Goal: Ask a question

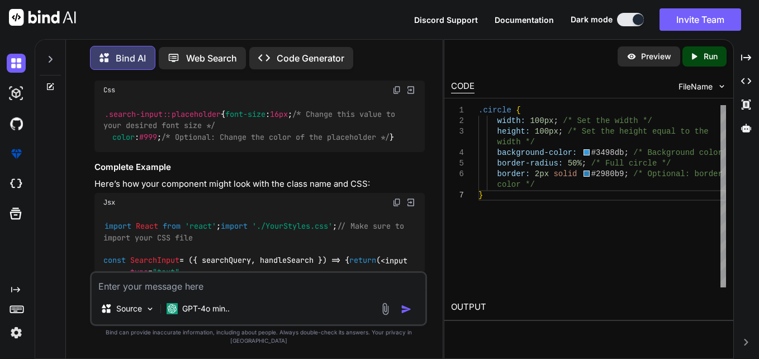
scroll to position [5347, 0]
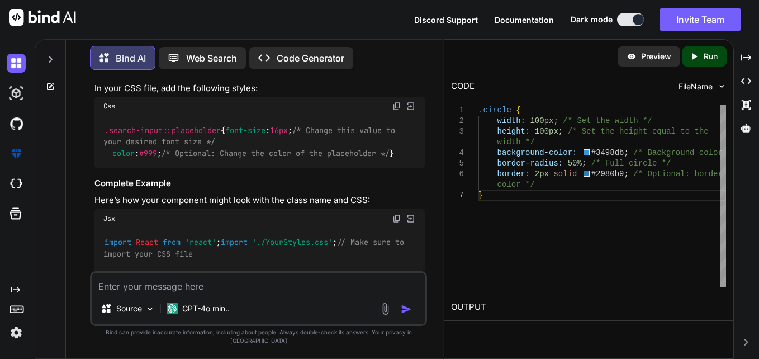
type textarea "x"
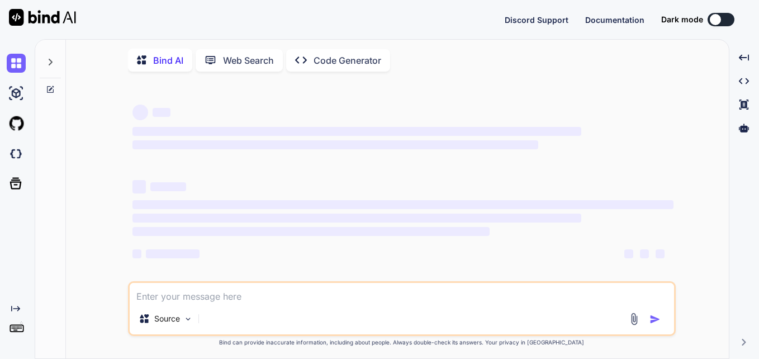
click at [288, 295] on textarea at bounding box center [402, 293] width 544 height 20
type textarea "x"
type textarea "<Box style={{ display: 'flex' }}> <div // onClick={toggleSearch} style={{ // wi…"
type textarea "x"
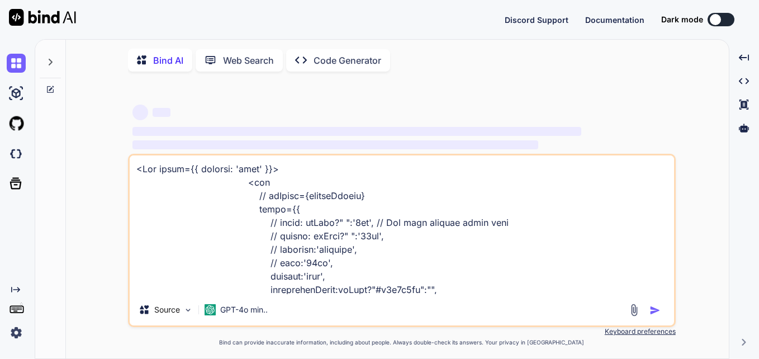
scroll to position [1194, 0]
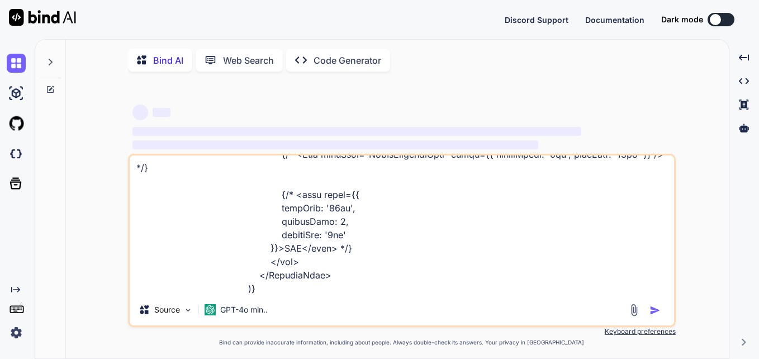
type textarea "<Box style={{ display: 'flex' }}> <div // onClick={toggleSearch} style={{ // wi…"
type textarea "x"
type textarea "<Box style={{ display: 'flex' }}> <div // onClick={toggleSearch} style={{ // wi…"
type textarea "x"
type textarea "<Box style={{ display: 'flex' }}> <div // onClick={toggleSearch} style={{ // wi…"
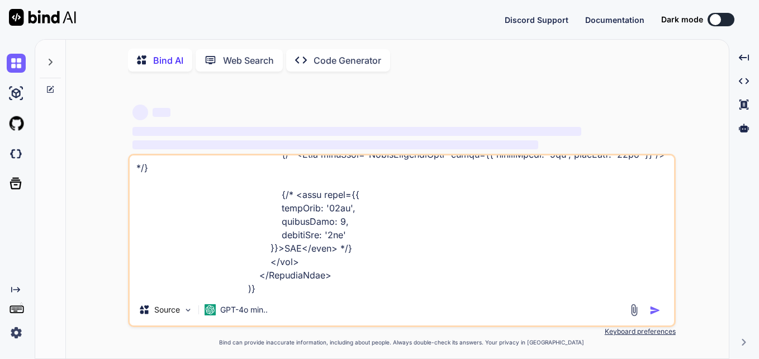
type textarea "x"
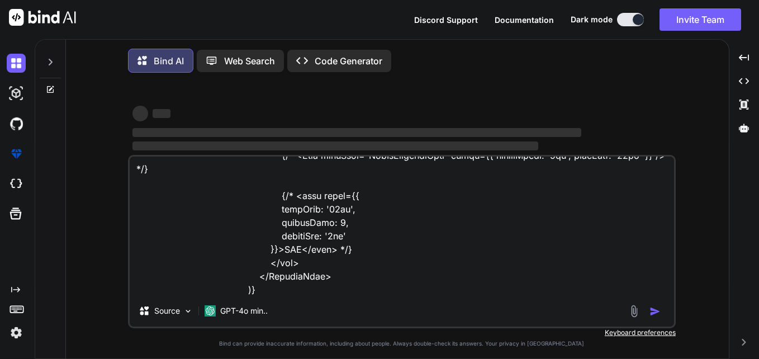
type textarea "<Box style={{ display: 'flex' }}> <div // onClick={toggleSearch} style={{ // wi…"
type textarea "x"
type textarea "<Box style={{ display: 'flex' }}> <div // onClick={toggleSearch} style={{ // wi…"
type textarea "x"
type textarea "<Box style={{ display: 'flex' }}> <div // onClick={toggleSearch} style={{ // wi…"
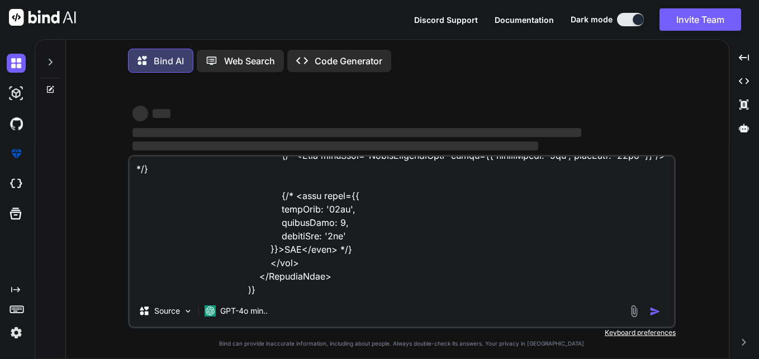
type textarea "x"
type textarea "<Box style={{ display: 'flex' }}> <div // onClick={toggleSearch} style={{ // wi…"
type textarea "x"
type textarea "<Box style={{ display: 'flex' }}> <div // onClick={toggleSearch} style={{ // wi…"
type textarea "x"
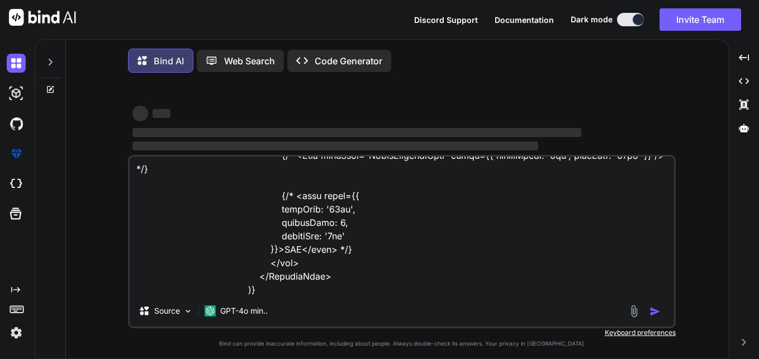
type textarea "<Box style={{ display: 'flex' }}> <div // onClick={toggleSearch} style={{ // wi…"
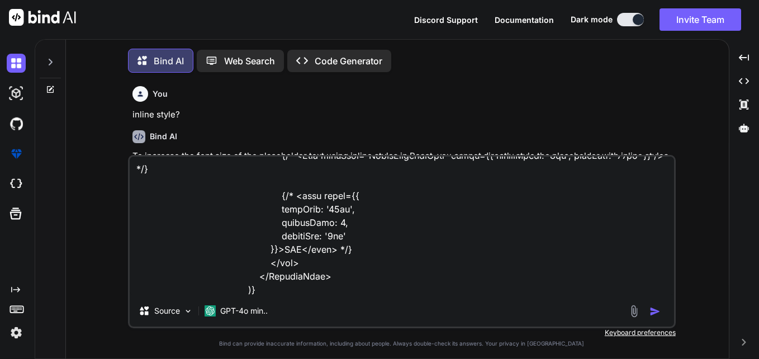
type textarea "x"
type textarea "<Box style={{ display: 'flex' }}> <div // onClick={toggleSearch} style={{ // wi…"
type textarea "x"
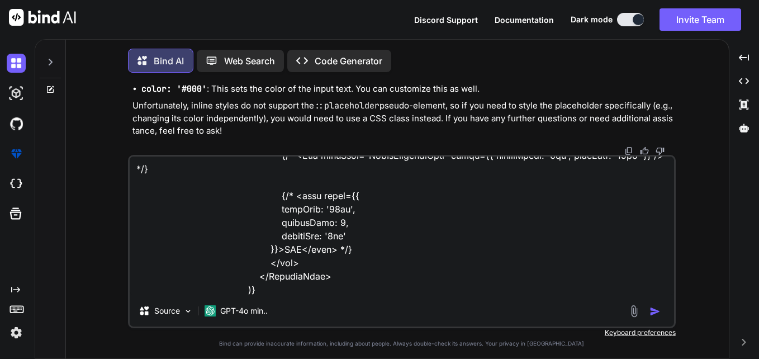
type textarea "<Box style={{ display: 'flex' }}> <div // onClick={toggleSearch} style={{ // wi…"
type textarea "x"
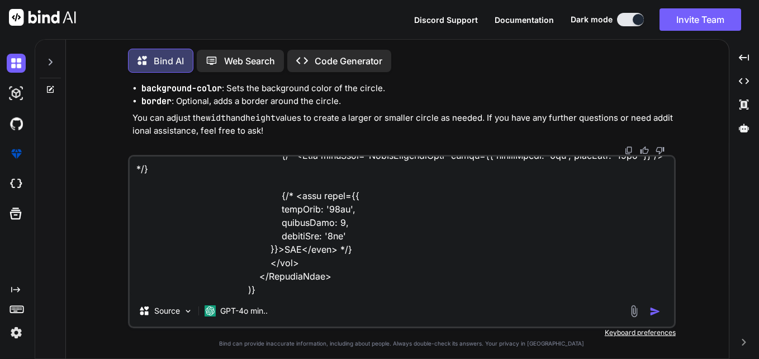
scroll to position [3160, 0]
type textarea "<Box style={{ display: 'flex' }}> <div // onClick={toggleSearch} style={{ // wi…"
type textarea "x"
type textarea "<Box style={{ display: 'flex' }}> <div // onClick={toggleSearch} style={{ // wi…"
type textarea "x"
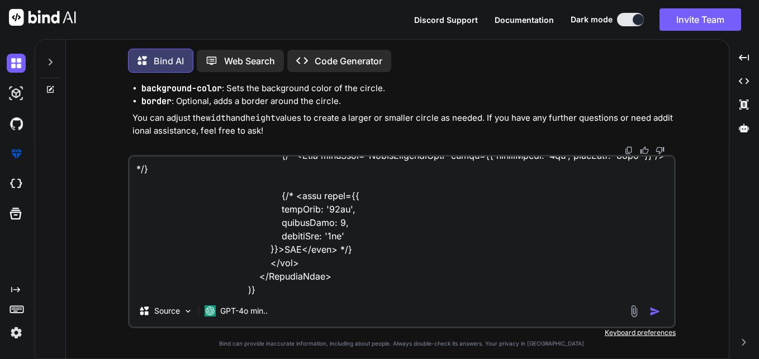
type textarea "<Box style={{ display: 'flex' }}> <div // onClick={toggleSearch} style={{ // wi…"
type textarea "x"
type textarea "<Box style={{ display: 'flex' }}> <div // onClick={toggleSearch} style={{ // wi…"
type textarea "x"
type textarea "<Box style={{ display: 'flex' }}> <div // onClick={toggleSearch} style={{ // wi…"
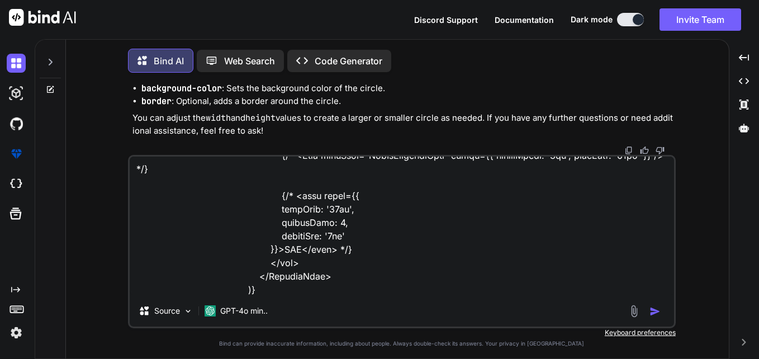
type textarea "x"
type textarea "<Box style={{ display: 'flex' }}> <div // onClick={toggleSearch} style={{ // wi…"
type textarea "x"
type textarea "<Box style={{ display: 'flex' }}> <div // onClick={toggleSearch} style={{ // wi…"
type textarea "x"
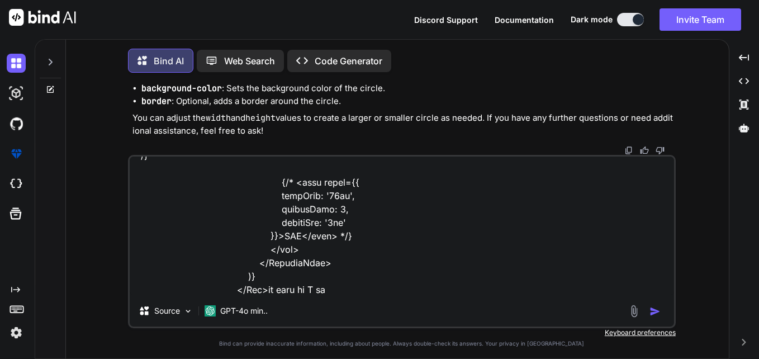
type textarea "<Box style={{ display: 'flex' }}> <div // onClick={toggleSearch} style={{ // wi…"
type textarea "x"
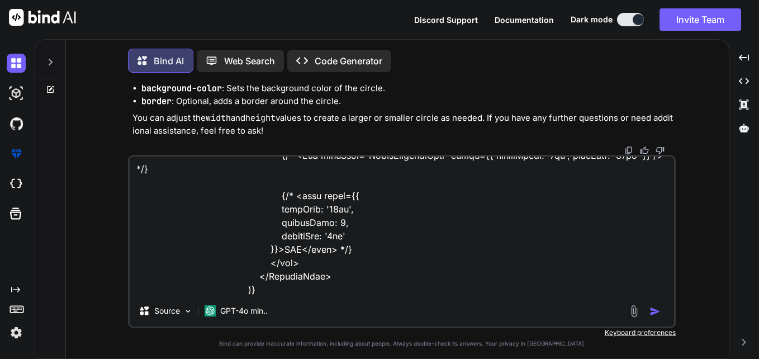
type textarea "<Box style={{ display: 'flex' }}> <div // onClick={toggleSearch} style={{ // wi…"
type textarea "x"
type textarea "<Box style={{ display: 'flex' }}> <div // onClick={toggleSearch} style={{ // wi…"
type textarea "x"
type textarea "<Box style={{ display: 'flex' }}> <div // onClick={toggleSearch} style={{ // wi…"
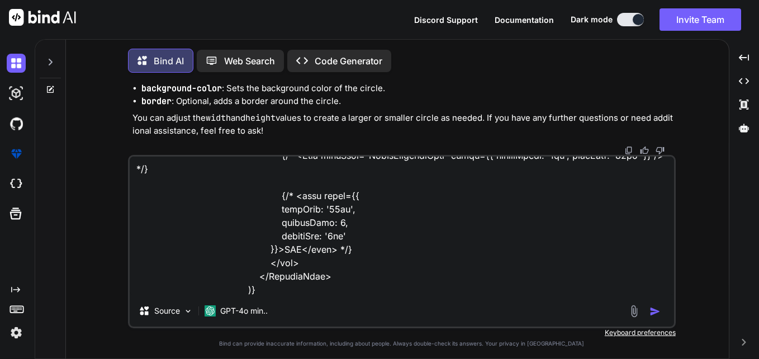
type textarea "x"
type textarea "<Box style={{ display: 'flex' }}> <div // onClick={toggleSearch} style={{ // wi…"
type textarea "x"
type textarea "<Box style={{ display: 'flex' }}> <div // onClick={toggleSearch} style={{ // wi…"
type textarea "x"
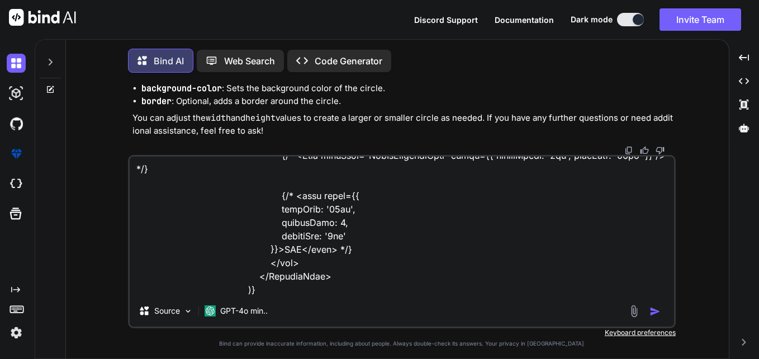
type textarea "<Box style={{ display: 'flex' }}> <div // onClick={toggleSearch} style={{ // wi…"
type textarea "x"
type textarea "<Box style={{ display: 'flex' }}> <div // onClick={toggleSearch} style={{ // wi…"
type textarea "x"
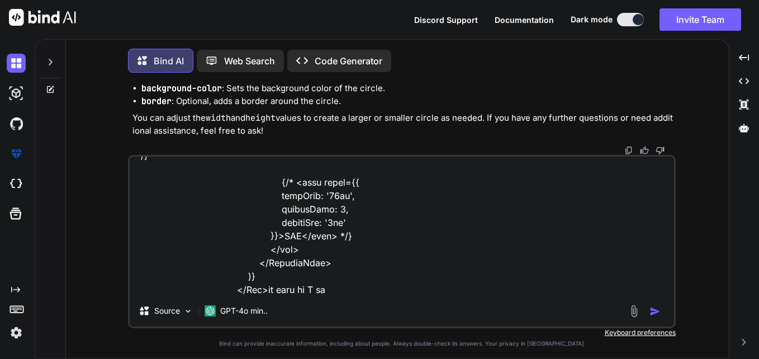
type textarea "<Box style={{ display: 'flex' }}> <div // onClick={toggleSearch} style={{ // wi…"
type textarea "x"
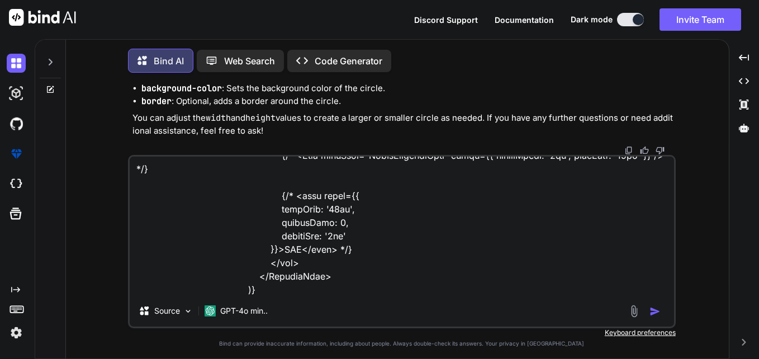
type textarea "<Box style={{ display: 'flex' }}> <div // onClick={toggleSearch} style={{ // wi…"
type textarea "x"
type textarea "<Box style={{ display: 'flex' }}> <div // onClick={toggleSearch} style={{ // wi…"
type textarea "x"
type textarea "<Box style={{ display: 'flex' }}> <div // onClick={toggleSearch} style={{ // wi…"
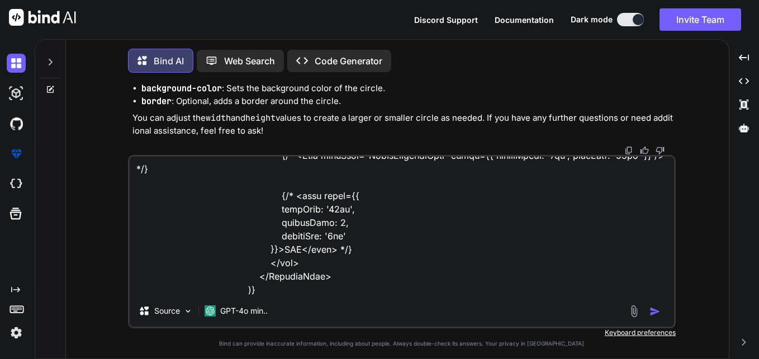
type textarea "x"
type textarea "<Box style={{ display: 'flex' }}> <div // onClick={toggleSearch} style={{ // wi…"
type textarea "x"
type textarea "<Box style={{ display: 'flex' }}> <div // onClick={toggleSearch} style={{ // wi…"
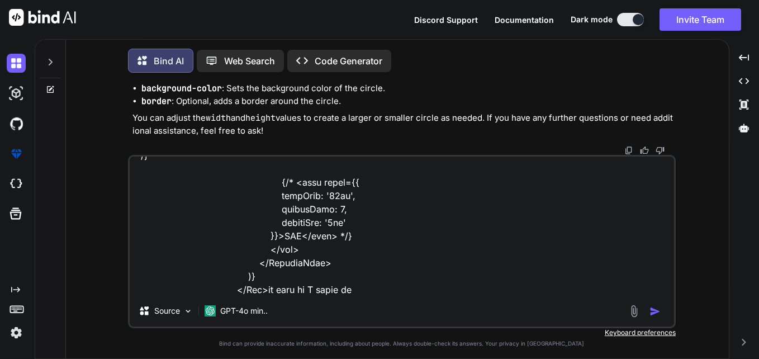
type textarea "x"
type textarea "<Box style={{ display: 'flex' }}> <div // onClick={toggleSearch} style={{ // wi…"
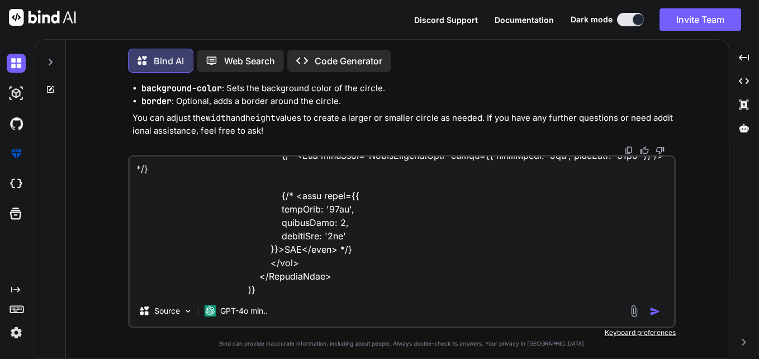
type textarea "x"
type textarea "<Box style={{ display: 'flex' }}> <div // onClick={toggleSearch} style={{ // wi…"
type textarea "x"
type textarea "<Box style={{ display: 'flex' }}> <div // onClick={toggleSearch} style={{ // wi…"
type textarea "x"
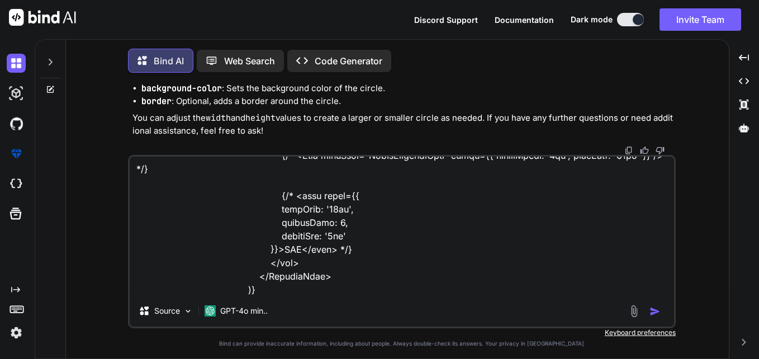
type textarea "<Box style={{ display: 'flex' }}> <div // onClick={toggleSearch} style={{ // wi…"
type textarea "x"
type textarea "<Box style={{ display: 'flex' }}> <div // onClick={toggleSearch} style={{ // wi…"
type textarea "x"
type textarea "<Box style={{ display: 'flex' }}> <div // onClick={toggleSearch} style={{ // wi…"
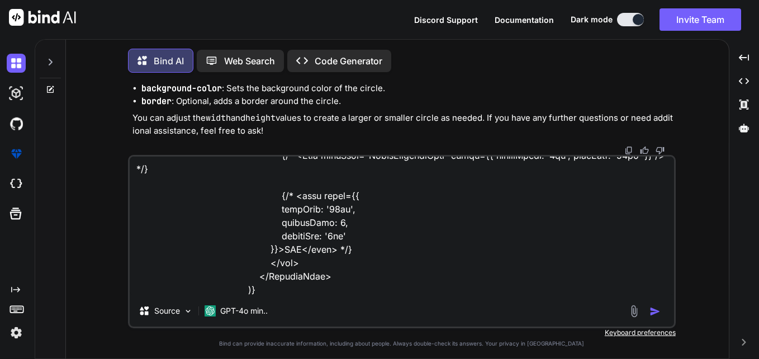
type textarea "x"
type textarea "<Box style={{ display: 'flex' }}> <div // onClick={toggleSearch} style={{ // wi…"
type textarea "x"
type textarea "<Box style={{ display: 'flex' }}> <div // onClick={toggleSearch} style={{ // wi…"
type textarea "x"
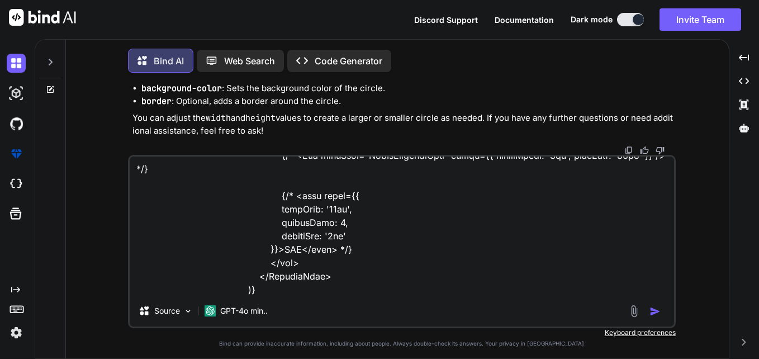
type textarea "<Box style={{ display: 'flex' }}> <div // onClick={toggleSearch} style={{ // wi…"
type textarea "x"
type textarea "<Box style={{ display: 'flex' }}> <div // onClick={toggleSearch} style={{ // wi…"
type textarea "x"
type textarea "<Box style={{ display: 'flex' }}> <div // onClick={toggleSearch} style={{ // wi…"
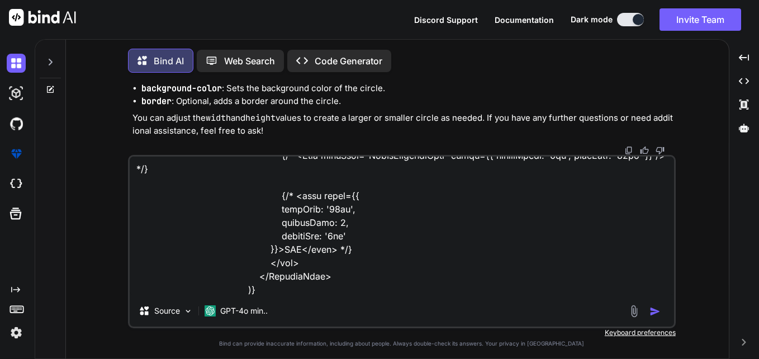
type textarea "x"
type textarea "<Box style={{ display: 'flex' }}> <div // onClick={toggleSearch} style={{ // wi…"
type textarea "x"
type textarea "<Box style={{ display: 'flex' }}> <div // onClick={toggleSearch} style={{ // wi…"
type textarea "x"
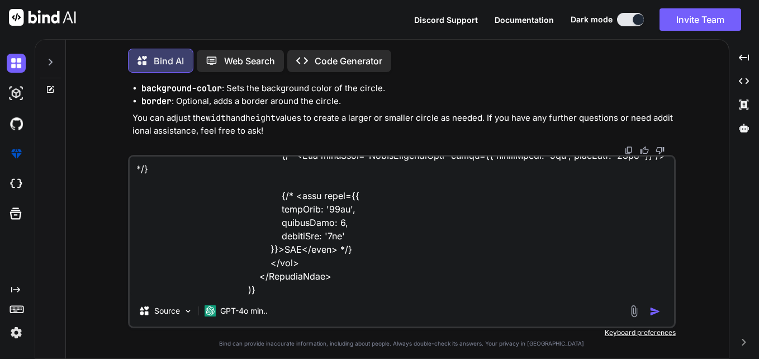
type textarea "<Box style={{ display: 'flex' }}> <div // onClick={toggleSearch} style={{ // wi…"
type textarea "x"
type textarea "<Box style={{ display: 'flex' }}> <div // onClick={toggleSearch} style={{ // wi…"
type textarea "x"
type textarea "<Box style={{ display: 'flex' }}> <div // onClick={toggleSearch} style={{ // wi…"
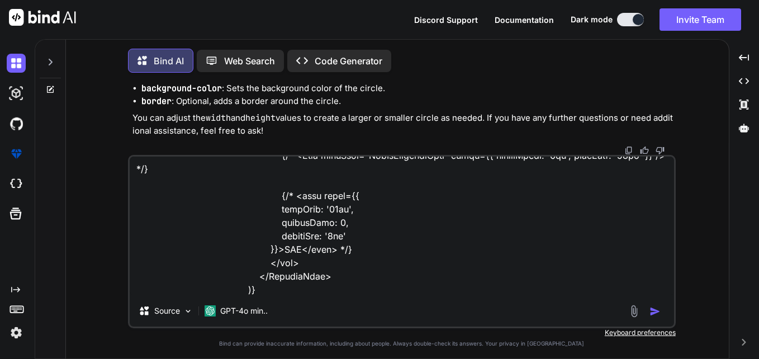
type textarea "x"
type textarea "<Box style={{ display: 'flex' }}> <div // onClick={toggleSearch} style={{ // wi…"
type textarea "x"
type textarea "<Box style={{ display: 'flex' }}> <div // onClick={toggleSearch} style={{ // wi…"
type textarea "x"
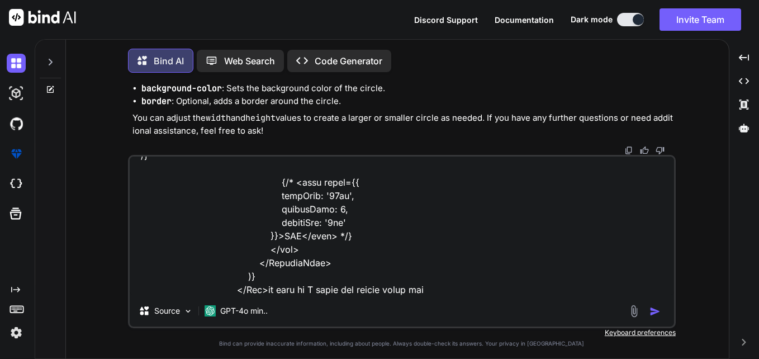
type textarea "<Box style={{ display: 'flex' }}> <div // onClick={toggleSearch} style={{ // wi…"
type textarea "x"
type textarea "<Box style={{ display: 'flex' }}> <div // onClick={toggleSearch} style={{ // wi…"
type textarea "x"
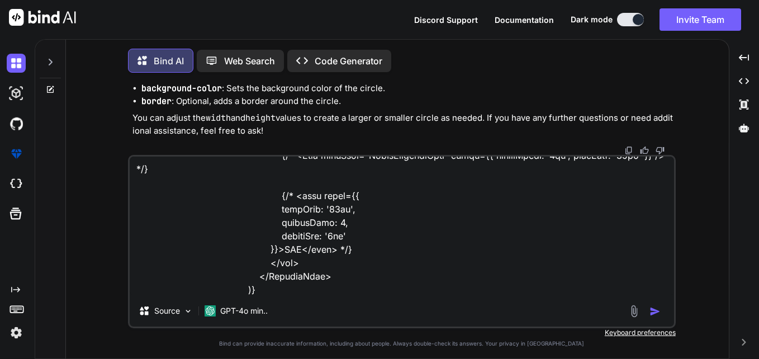
type textarea "<Box style={{ display: 'flex' }}> <div // onClick={toggleSearch} style={{ // wi…"
type textarea "x"
type textarea "<Box style={{ display: 'flex' }}> <div // onClick={toggleSearch} style={{ // wi…"
type textarea "x"
type textarea "<Box style={{ display: 'flex' }}> <div // onClick={toggleSearch} style={{ // wi…"
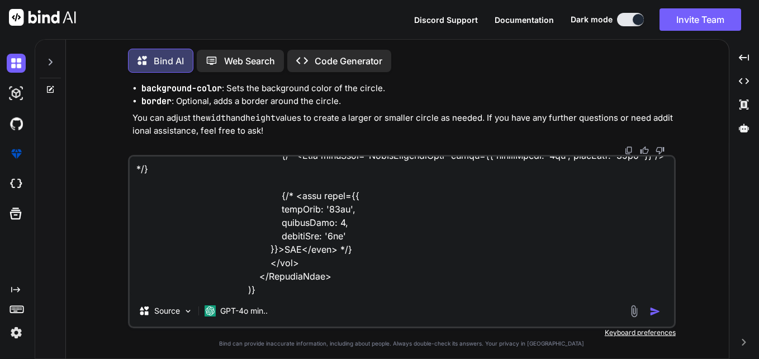
type textarea "x"
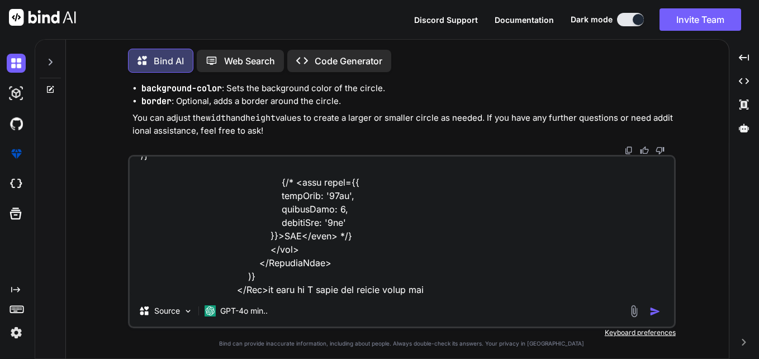
type textarea "<Box style={{ display: 'flex' }}> <div // onClick={toggleSearch} style={{ // wi…"
type textarea "x"
type textarea "<Box style={{ display: 'flex' }}> <div // onClick={toggleSearch} style={{ // wi…"
type textarea "x"
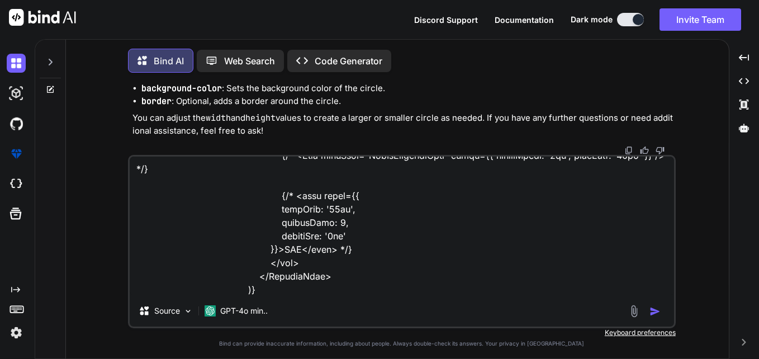
type textarea "<Box style={{ display: 'flex' }}> <div // onClick={toggleSearch} style={{ // wi…"
type textarea "x"
type textarea "<Box style={{ display: 'flex' }}> <div // onClick={toggleSearch} style={{ // wi…"
type textarea "x"
type textarea "<Box style={{ display: 'flex' }}> <div // onClick={toggleSearch} style={{ // wi…"
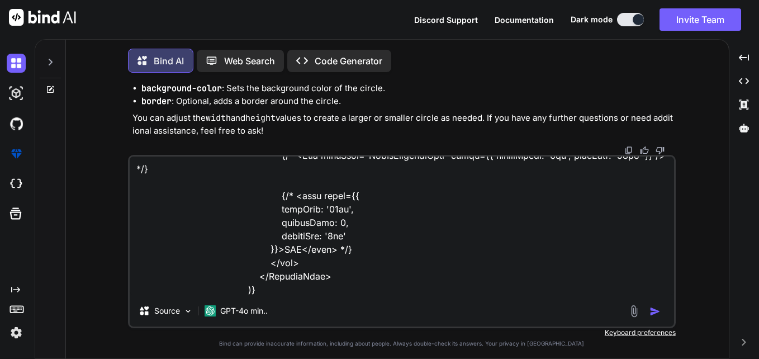
type textarea "x"
type textarea "<Box style={{ display: 'flex' }}> <div // onClick={toggleSearch} style={{ // wi…"
type textarea "x"
type textarea "<Box style={{ display: 'flex' }}> <div // onClick={toggleSearch} style={{ // wi…"
type textarea "x"
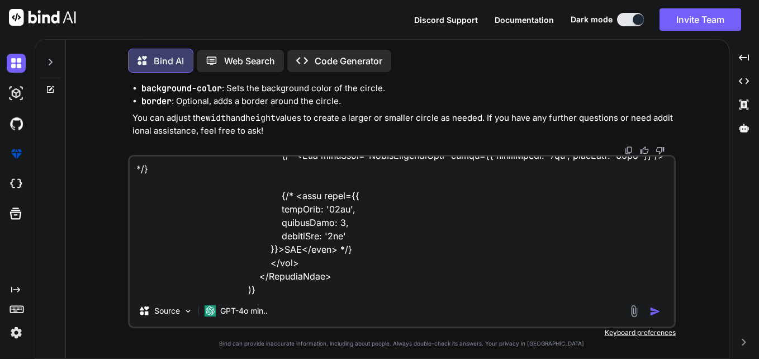
type textarea "<Box style={{ display: 'flex' }}> <div // onClick={toggleSearch} style={{ // wi…"
type textarea "x"
type textarea "<Box style={{ display: 'flex' }}> <div // onClick={toggleSearch} style={{ // wi…"
type textarea "x"
type textarea "<Box style={{ display: 'flex' }}> <div // onClick={toggleSearch} style={{ // wi…"
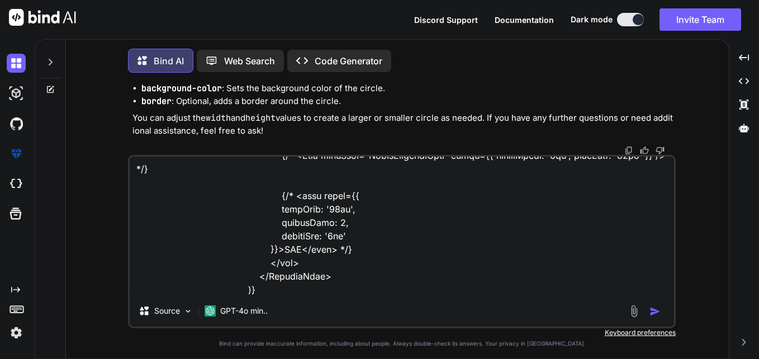
type textarea "x"
type textarea "<Box style={{ display: 'flex' }}> <div // onClick={toggleSearch} style={{ // wi…"
type textarea "x"
type textarea "<Box style={{ display: 'flex' }}> <div // onClick={toggleSearch} style={{ // wi…"
type textarea "x"
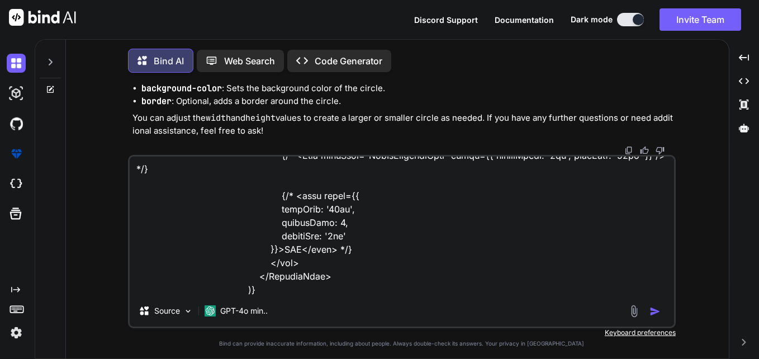
type textarea "<Box style={{ display: 'flex' }}> <div // onClick={toggleSearch} style={{ // wi…"
type textarea "x"
type textarea "<Box style={{ display: 'flex' }}> <div // onClick={toggleSearch} style={{ // wi…"
type textarea "x"
type textarea "<Box style={{ display: 'flex' }}> <div // onClick={toggleSearch} style={{ // wi…"
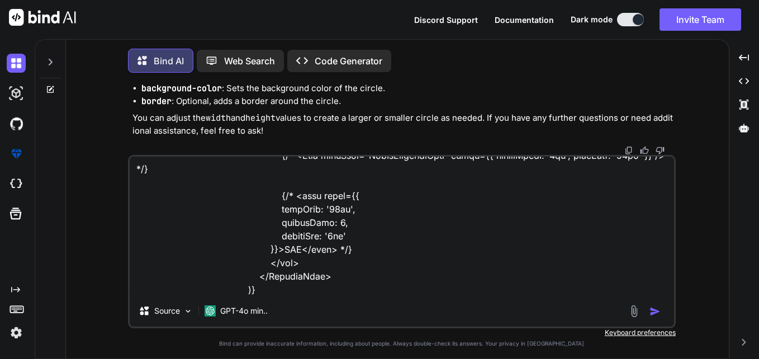
type textarea "x"
type textarea "<Box style={{ display: 'flex' }}> <div // onClick={toggleSearch} style={{ // wi…"
type textarea "x"
type textarea "<Box style={{ display: 'flex' }}> <div // onClick={toggleSearch} style={{ // wi…"
type textarea "x"
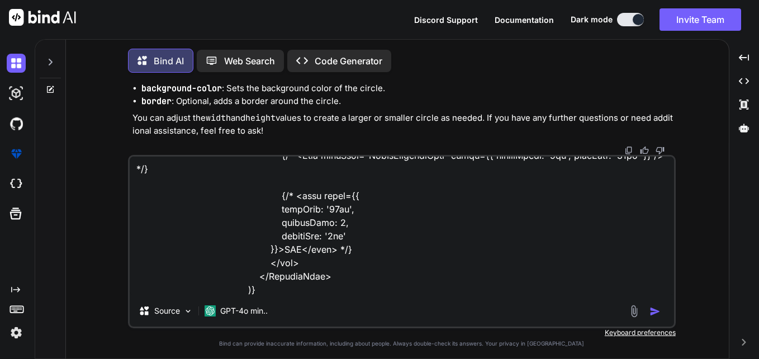
type textarea "<Box style={{ display: 'flex' }}> <div // onClick={toggleSearch} style={{ // wi…"
type textarea "x"
type textarea "<Box style={{ display: 'flex' }}> <div // onClick={toggleSearch} style={{ // wi…"
type textarea "x"
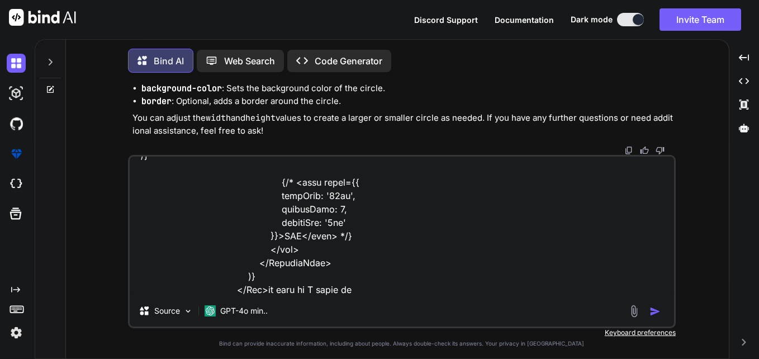
type textarea "<Box style={{ display: 'flex' }}> <div // onClick={toggleSearch} style={{ // wi…"
type textarea "x"
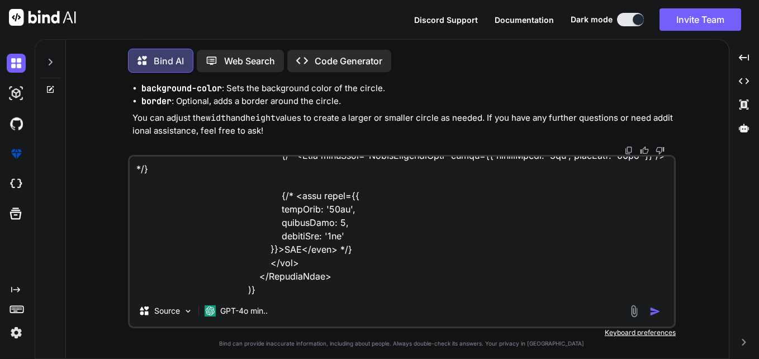
type textarea "<Box style={{ display: 'flex' }}> <div // onClick={toggleSearch} style={{ // wi…"
type textarea "x"
type textarea "<Box style={{ display: 'flex' }}> <div // onClick={toggleSearch} style={{ // wi…"
type textarea "x"
type textarea "<Box style={{ display: 'flex' }}> <div // onClick={toggleSearch} style={{ // wi…"
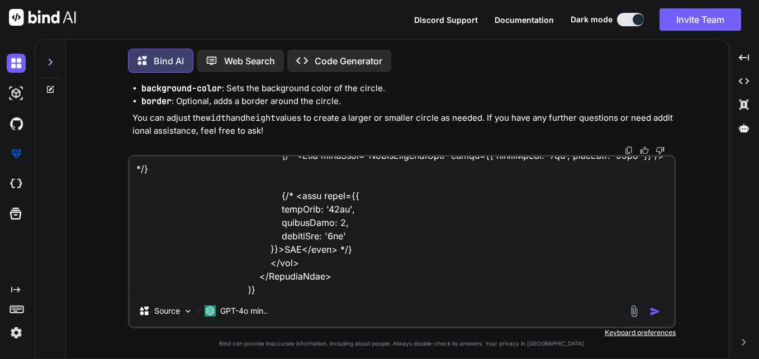
type textarea "x"
type textarea "<Box style={{ display: 'flex' }}> <div // onClick={toggleSearch} style={{ // wi…"
type textarea "x"
type textarea "<Box style={{ display: 'flex' }}> <div // onClick={toggleSearch} style={{ // wi…"
type textarea "x"
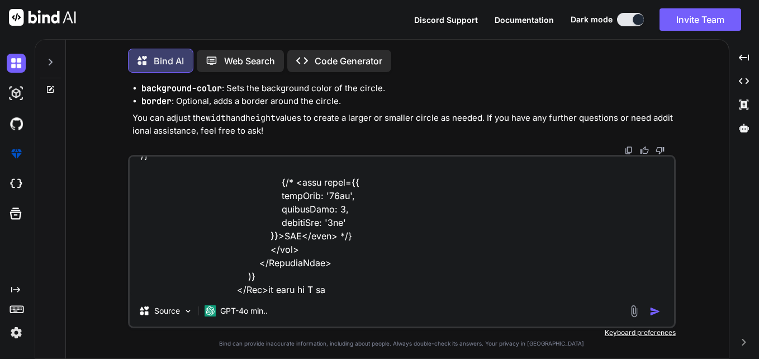
type textarea "<Box style={{ display: 'flex' }}> <div // onClick={toggleSearch} style={{ // wi…"
type textarea "x"
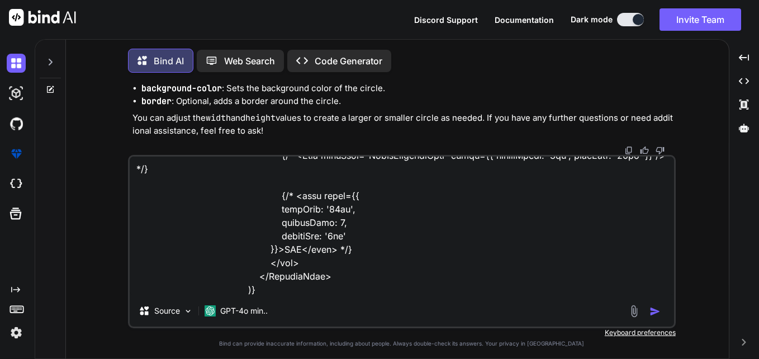
type textarea "<Box style={{ display: 'flex' }}> <div // onClick={toggleSearch} style={{ // wi…"
type textarea "x"
type textarea "<Box style={{ display: 'flex' }}> <div // onClick={toggleSearch} style={{ // wi…"
type textarea "x"
type textarea "<Box style={{ display: 'flex' }}> <div // onClick={toggleSearch} style={{ // wi…"
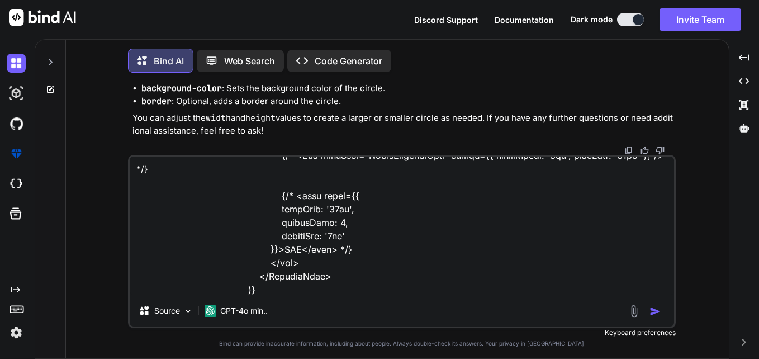
type textarea "x"
type textarea "<Box style={{ display: 'flex' }}> <div // onClick={toggleSearch} style={{ // wi…"
type textarea "x"
type textarea "<Box style={{ display: 'flex' }}> <div // onClick={toggleSearch} style={{ // wi…"
type textarea "x"
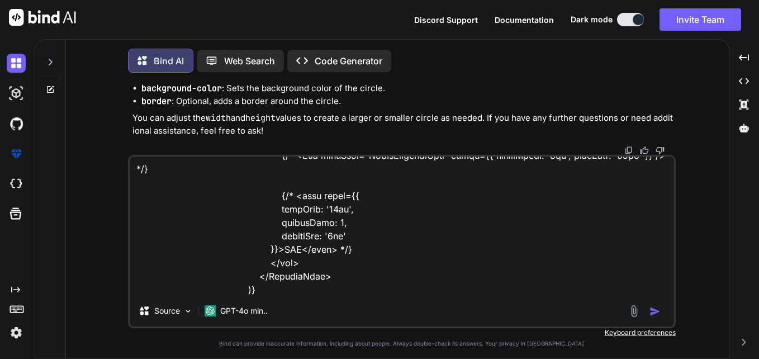
type textarea "<Box style={{ display: 'flex' }}> <div // onClick={toggleSearch} style={{ // wi…"
type textarea "x"
type textarea "<Box style={{ display: 'flex' }}> <div // onClick={toggleSearch} style={{ // wi…"
type textarea "x"
type textarea "<Box style={{ display: 'flex' }}> <div // onClick={toggleSearch} style={{ // wi…"
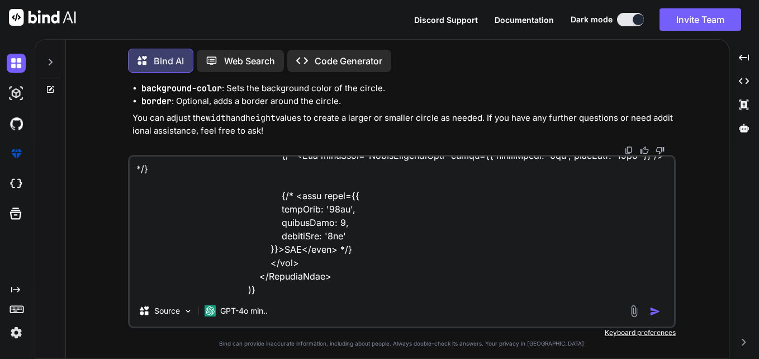
type textarea "x"
type textarea "<Box style={{ display: 'flex' }}> <div // onClick={toggleSearch} style={{ // wi…"
type textarea "x"
type textarea "<Box style={{ display: 'flex' }}> <div // onClick={toggleSearch} style={{ // wi…"
type textarea "x"
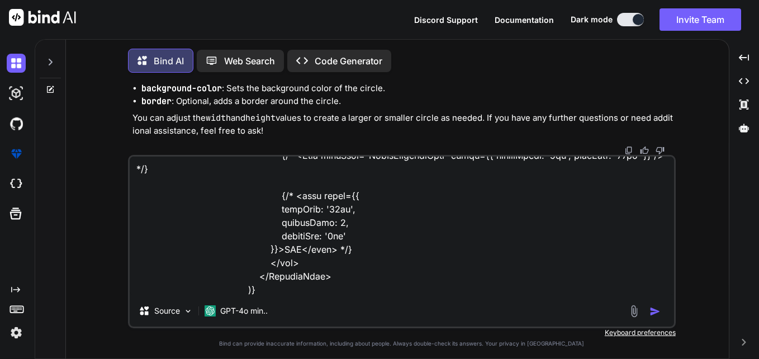
type textarea "<Box style={{ display: 'flex' }}> <div // onClick={toggleSearch} style={{ // wi…"
type textarea "x"
type textarea "<Box style={{ display: 'flex' }}> <div // onClick={toggleSearch} style={{ // wi…"
type textarea "x"
type textarea "<Box style={{ display: 'flex' }}> <div // onClick={toggleSearch} style={{ // wi…"
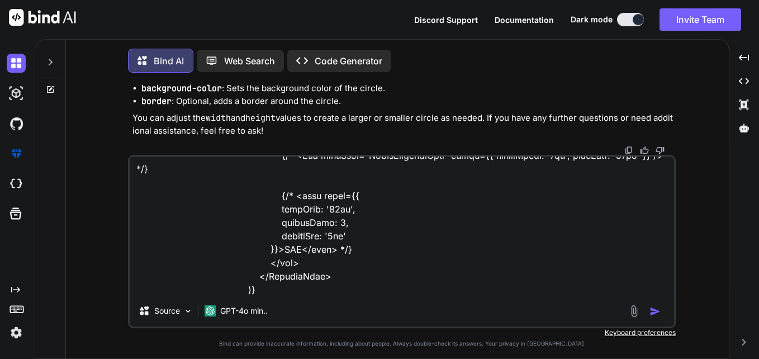
type textarea "x"
type textarea "<Box style={{ display: 'flex' }}> <div // onClick={toggleSearch} style={{ // wi…"
type textarea "x"
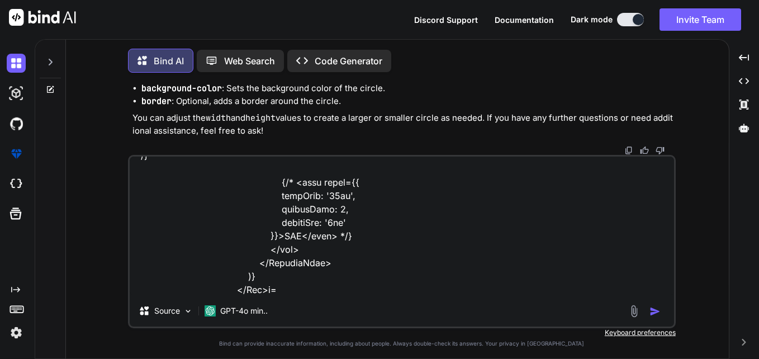
type textarea "<Box style={{ display: 'flex' }}> <div // onClick={toggleSearch} style={{ // wi…"
type textarea "x"
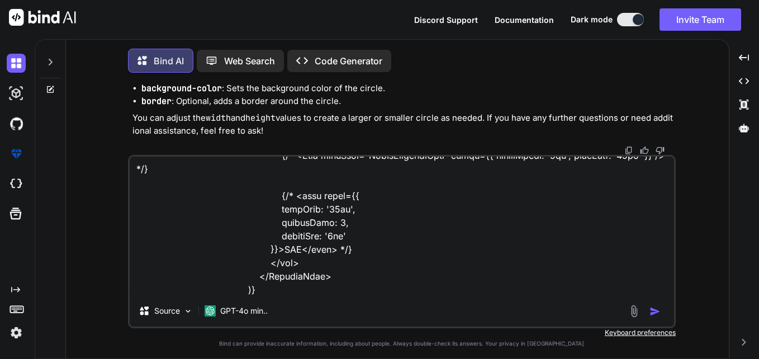
type textarea "<Box style={{ display: 'flex' }}> <div // onClick={toggleSearch} style={{ // wi…"
type textarea "x"
type textarea "<Box style={{ display: 'flex' }}> <div // onClick={toggleSearch} style={{ // wi…"
type textarea "x"
type textarea "<Box style={{ display: 'flex' }}> <div // onClick={toggleSearch} style={{ // wi…"
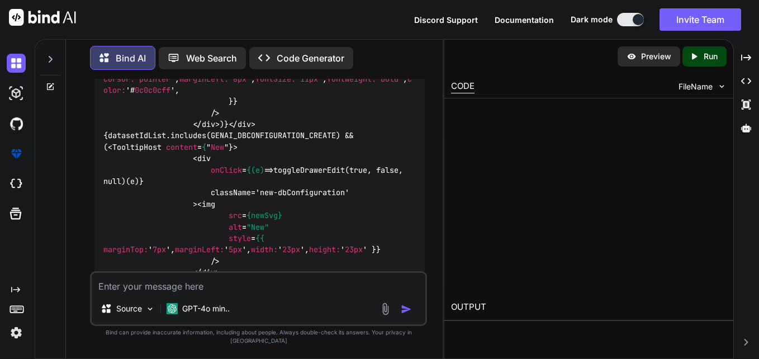
scroll to position [5144, 0]
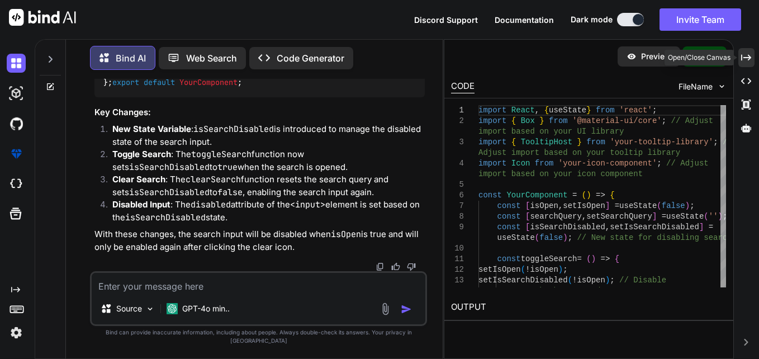
click at [743, 51] on div "Created with Pixso." at bounding box center [746, 57] width 16 height 19
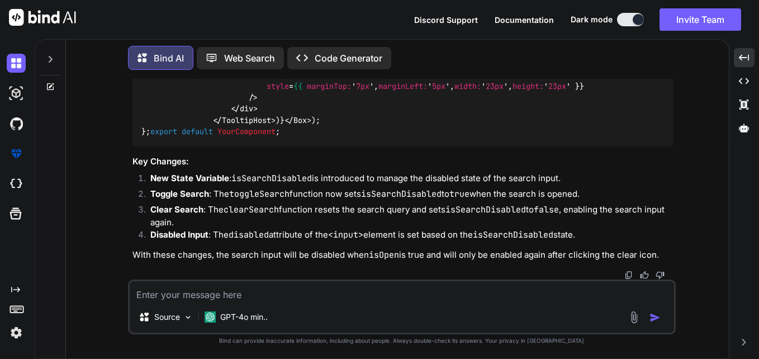
scroll to position [5026, 0]
